Goal: Task Accomplishment & Management: Manage account settings

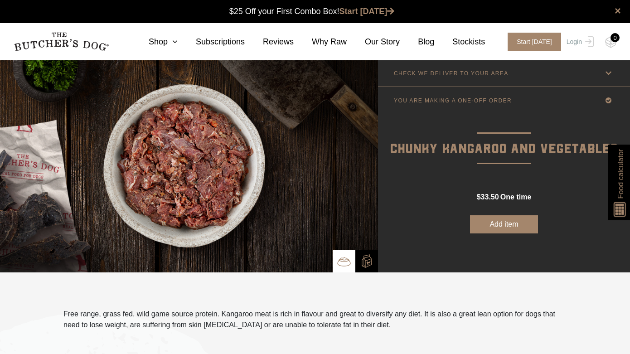
scroll to position [0, 0]
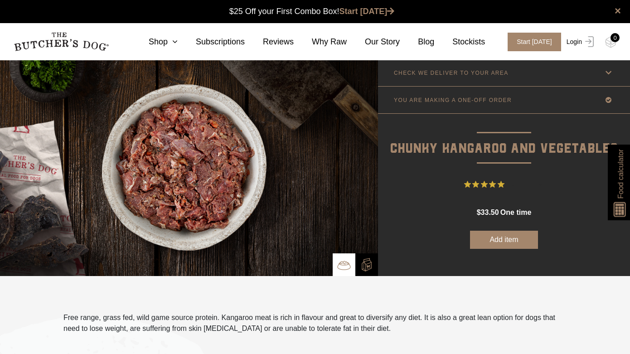
click at [576, 41] on link "Login" at bounding box center [578, 42] width 29 height 19
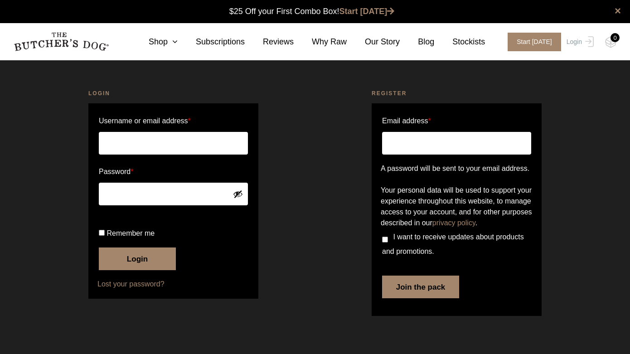
scroll to position [0, 0]
click at [135, 143] on input "Username or email address *" at bounding box center [173, 143] width 149 height 23
type input "S"
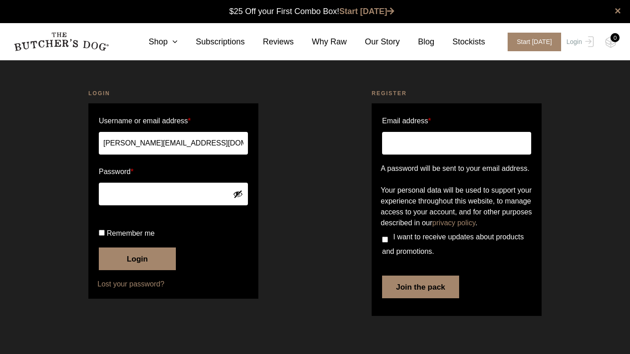
type input "sandy@connectpropertysolutions.com.au"
click at [120, 270] on button "Login" at bounding box center [137, 258] width 77 height 23
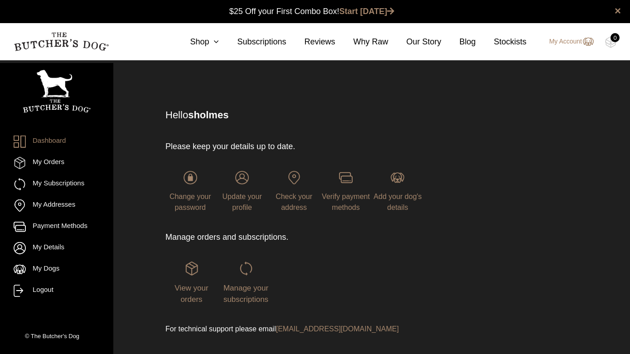
scroll to position [0, 0]
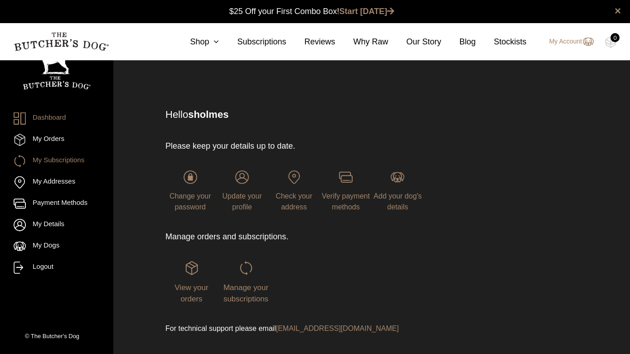
click at [81, 159] on link "My Subscriptions" at bounding box center [57, 161] width 86 height 12
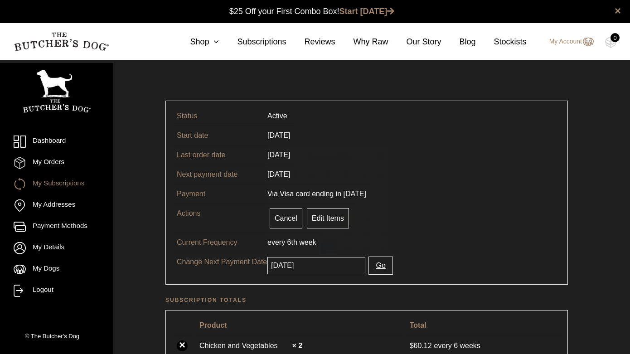
click at [346, 264] on input "2025-08-28" at bounding box center [316, 265] width 98 height 17
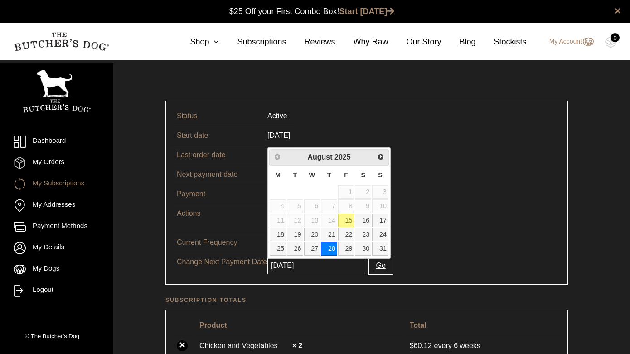
click at [346, 264] on input "2025-08-28" at bounding box center [316, 265] width 98 height 17
click at [349, 219] on link "15" at bounding box center [346, 220] width 16 height 13
type input "2025-08-15"
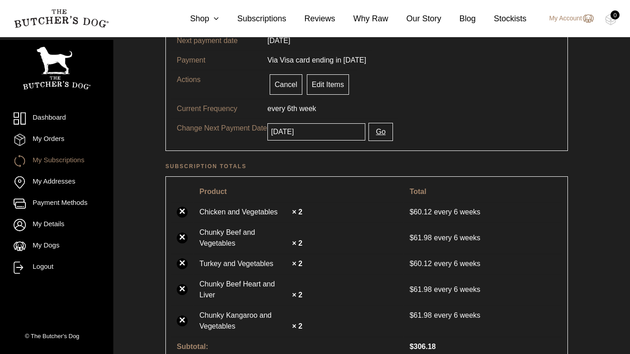
scroll to position [103, 0]
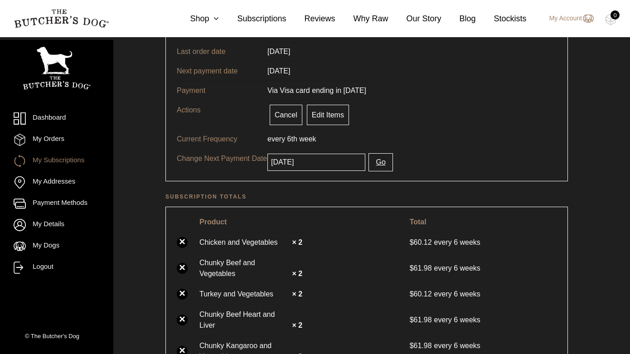
click at [381, 160] on button "Go" at bounding box center [380, 162] width 24 height 18
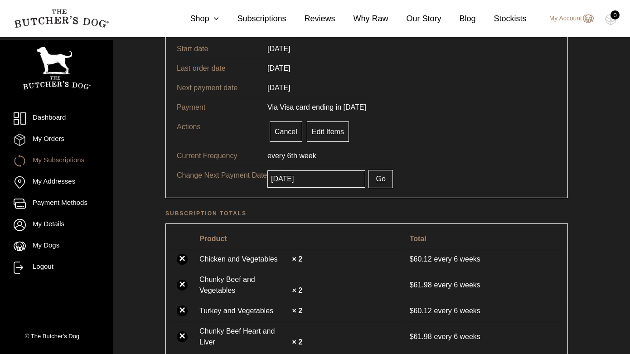
scroll to position [145, 0]
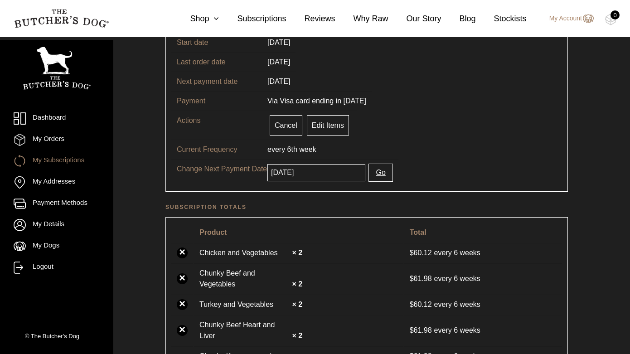
click at [331, 174] on input "2025-08-28" at bounding box center [316, 172] width 98 height 17
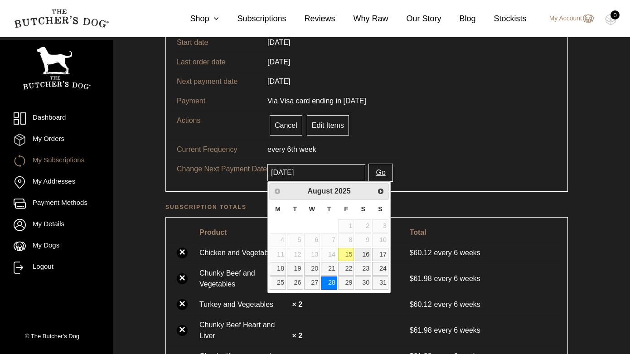
click at [368, 253] on link "16" at bounding box center [363, 254] width 16 height 13
type input "2025-08-16"
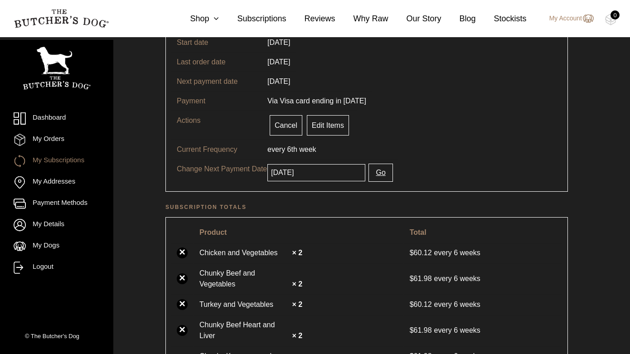
click at [383, 172] on button "Go" at bounding box center [380, 173] width 24 height 18
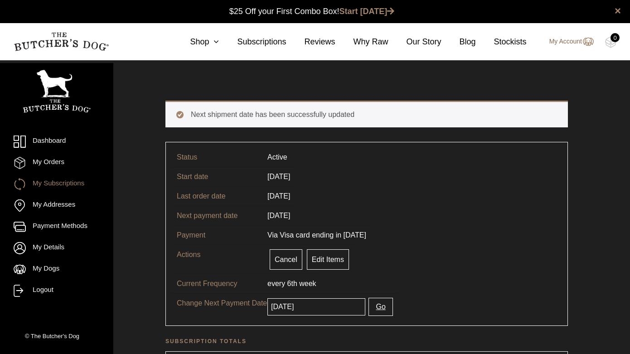
click at [558, 43] on link "My Account" at bounding box center [566, 41] width 53 height 11
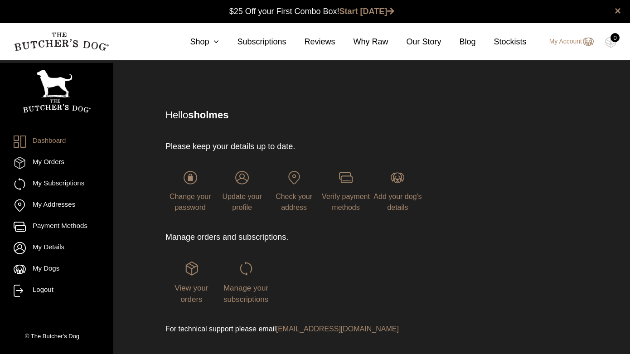
scroll to position [0, 0]
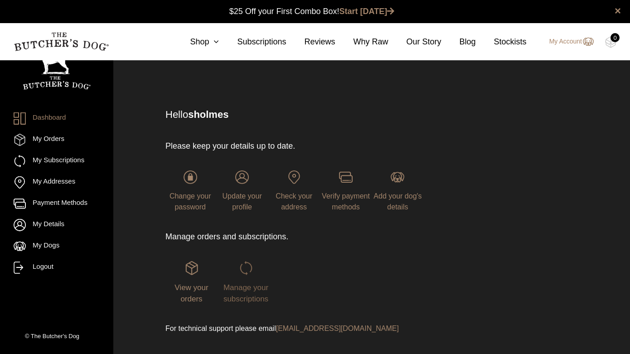
click at [248, 267] on img at bounding box center [246, 268] width 14 height 14
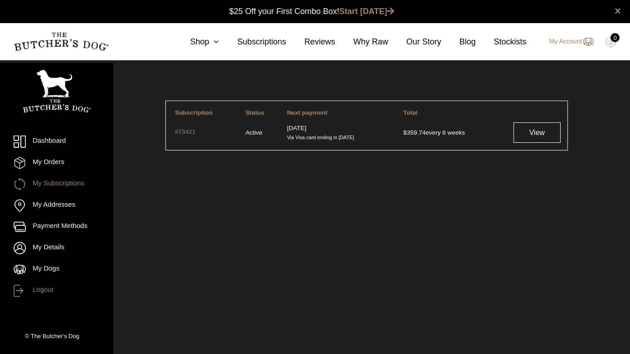
click at [45, 291] on link "Logout" at bounding box center [57, 291] width 86 height 12
